Goal: Information Seeking & Learning: Find specific fact

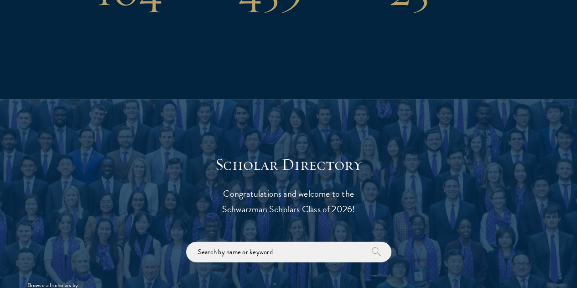
scroll to position [858, 0]
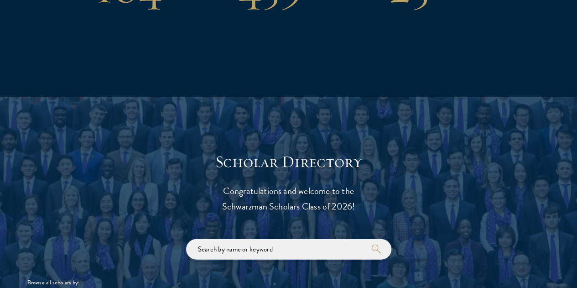
click at [254, 239] on input "search" at bounding box center [288, 249] width 205 height 21
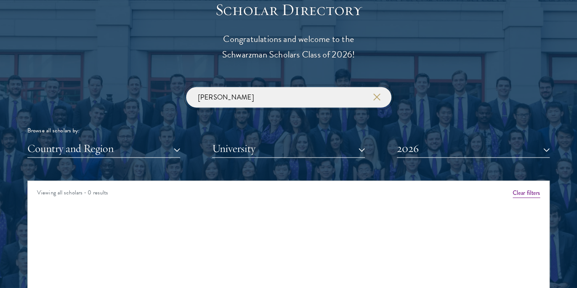
scroll to position [1066, 0]
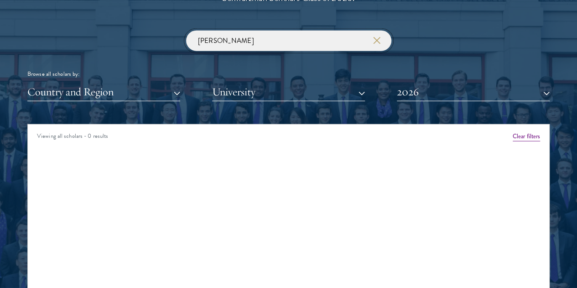
type input "[PERSON_NAME]"
click at [469, 83] on button "2026" at bounding box center [473, 92] width 153 height 19
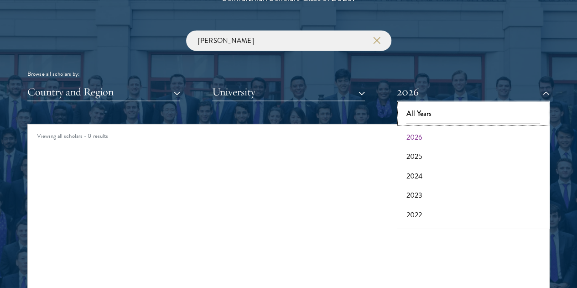
click at [439, 104] on button "All Years" at bounding box center [473, 113] width 147 height 19
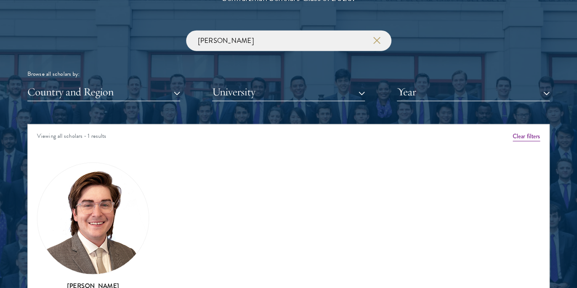
click at [359, 104] on div "Scholar Directory Congratulations and welcome to the Schwarzman Scholars Class …" at bounding box center [288, 170] width 522 height 454
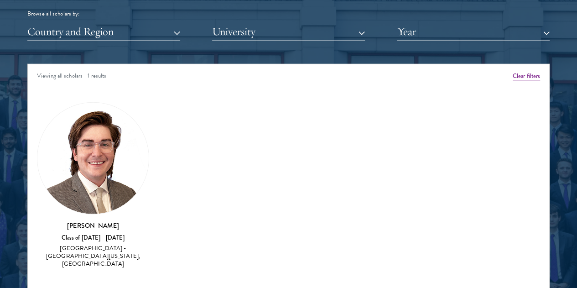
scroll to position [1127, 0]
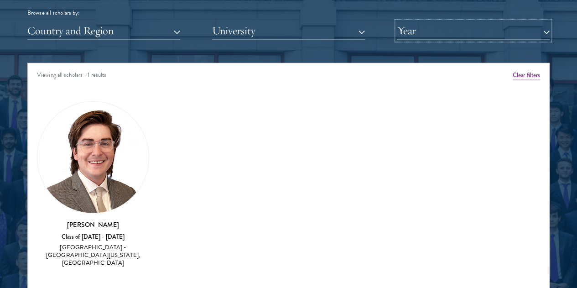
click at [462, 21] on button "Year" at bounding box center [473, 30] width 153 height 19
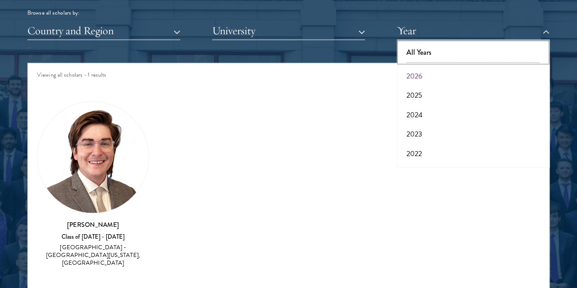
click at [438, 43] on button "All Years" at bounding box center [473, 52] width 147 height 19
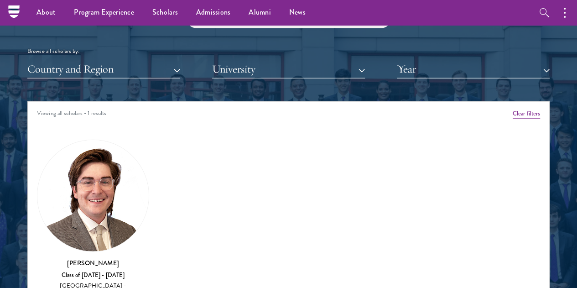
scroll to position [1059, 0]
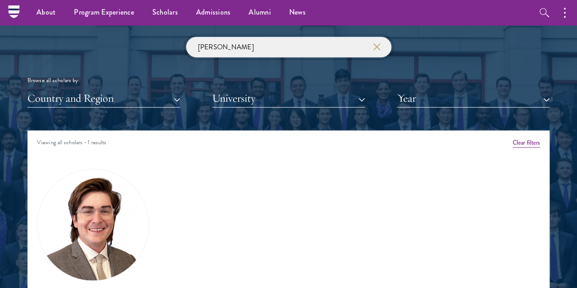
click at [324, 37] on input "[PERSON_NAME]" at bounding box center [288, 47] width 205 height 21
click at [372, 37] on input "[PERSON_NAME]" at bounding box center [288, 47] width 205 height 21
click at [374, 43] on icon "button" at bounding box center [376, 46] width 7 height 7
click at [427, 89] on button "Year" at bounding box center [473, 98] width 153 height 19
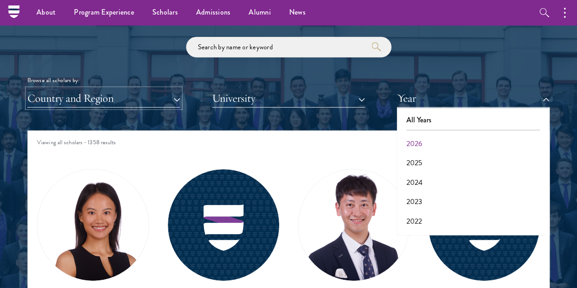
click at [135, 89] on button "Country and Region" at bounding box center [103, 98] width 153 height 19
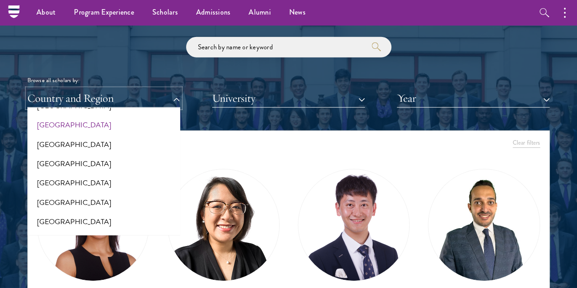
scroll to position [76, 0]
click at [67, 136] on button "[GEOGRAPHIC_DATA]" at bounding box center [103, 145] width 147 height 19
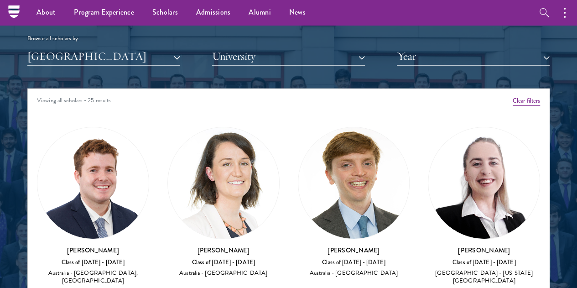
scroll to position [1069, 0]
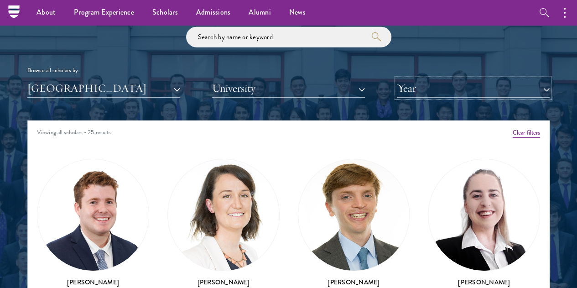
click at [439, 79] on button "Year" at bounding box center [473, 88] width 153 height 19
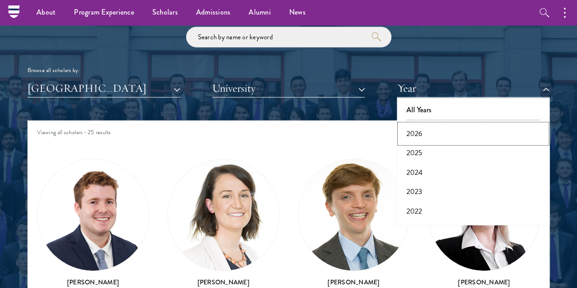
click at [404, 124] on button "2026" at bounding box center [473, 133] width 147 height 19
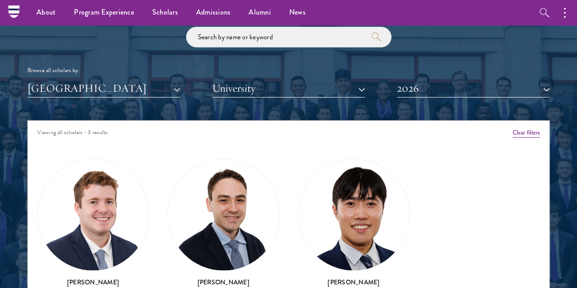
click at [404, 121] on div "Viewing all scholars - 3 results" at bounding box center [288, 134] width 521 height 26
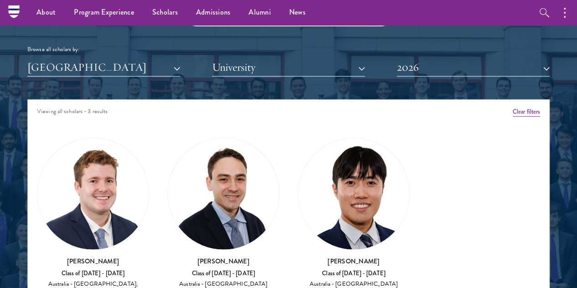
scroll to position [1089, 0]
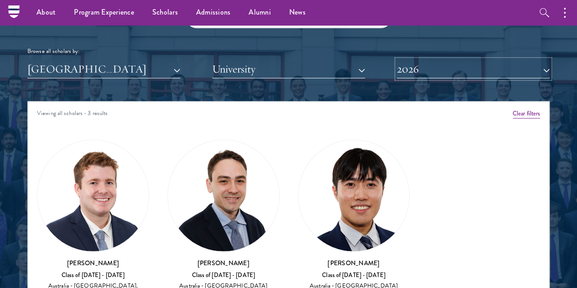
click at [398, 60] on button "2026" at bounding box center [473, 69] width 153 height 19
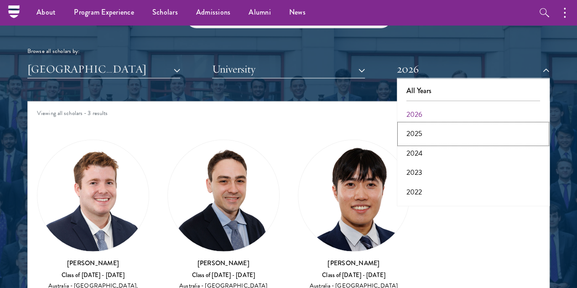
click at [405, 124] on button "2025" at bounding box center [473, 133] width 147 height 19
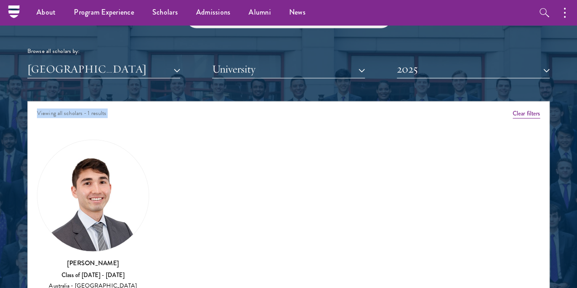
click at [370, 75] on div "Scholar Directory Congratulations and welcome to the Schwarzman Scholars Class …" at bounding box center [288, 148] width 522 height 454
click at [405, 60] on button "2025" at bounding box center [473, 69] width 153 height 19
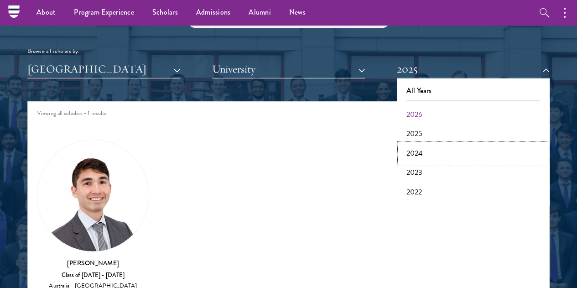
click at [401, 144] on button "2024" at bounding box center [473, 153] width 147 height 19
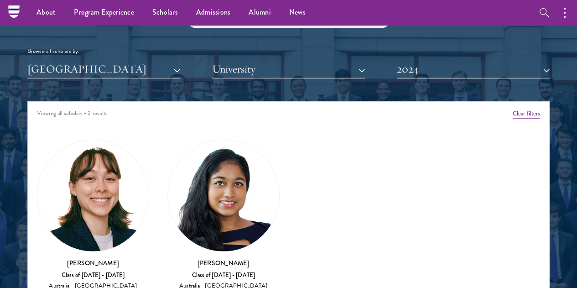
click at [366, 83] on div "Scholar Directory Congratulations and welcome to the Schwarzman Scholars Class …" at bounding box center [288, 148] width 522 height 454
